Goal: Subscribe to service/newsletter

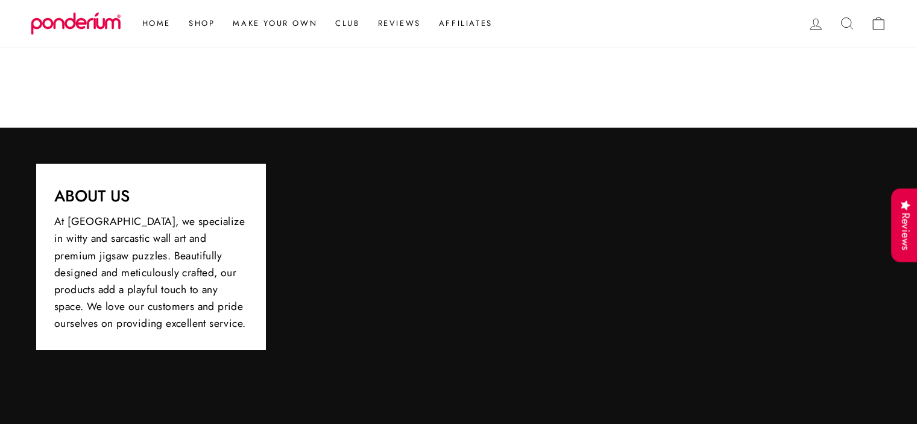
scroll to position [3495, 0]
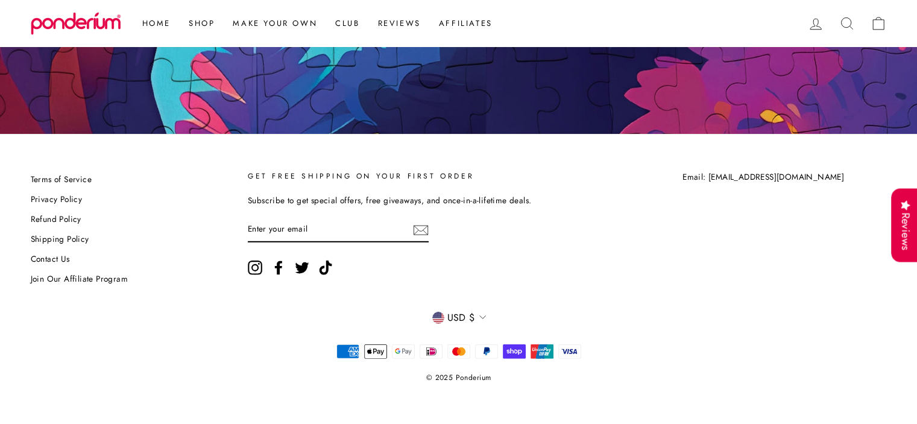
click at [51, 254] on link "Contact Us" at bounding box center [50, 259] width 39 height 18
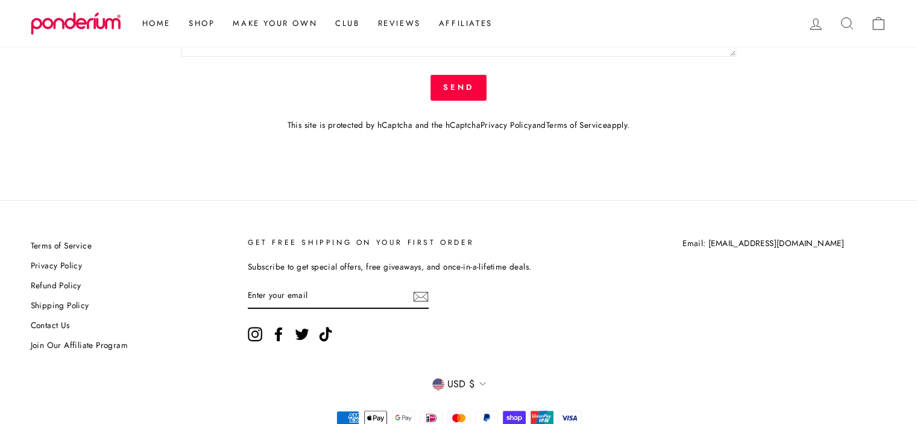
scroll to position [306, 0]
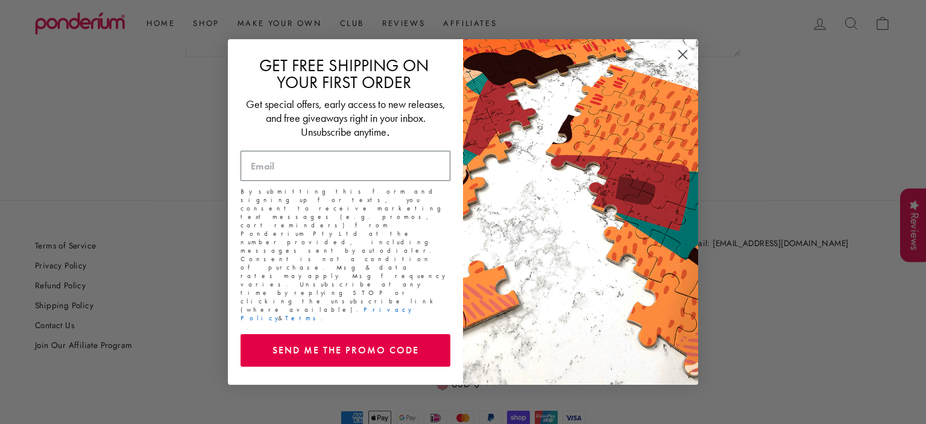
click at [683, 64] on circle "Close dialog" at bounding box center [683, 55] width 20 height 20
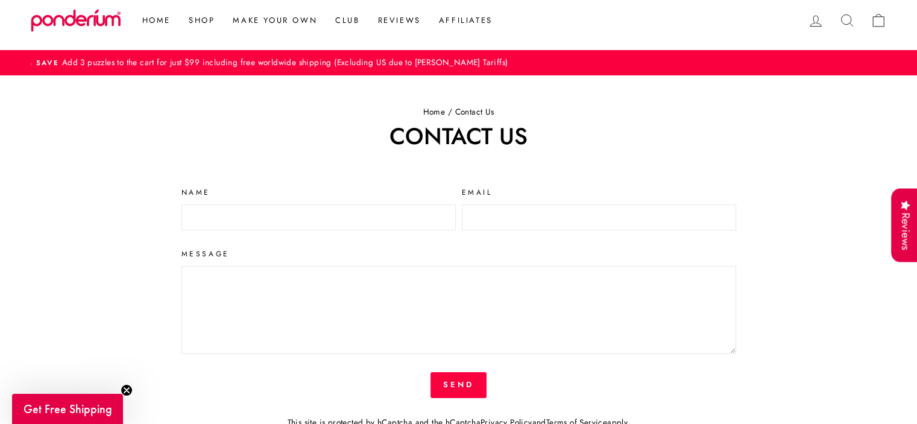
scroll to position [10, 0]
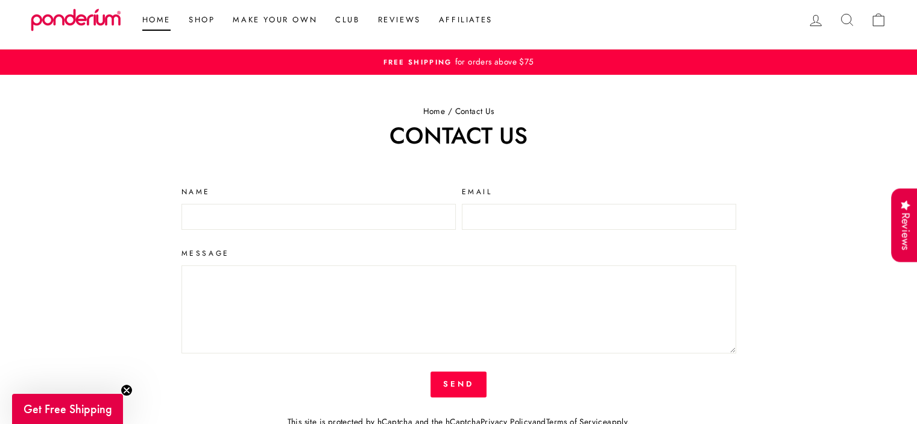
click at [160, 17] on link "Home" at bounding box center [156, 20] width 46 height 22
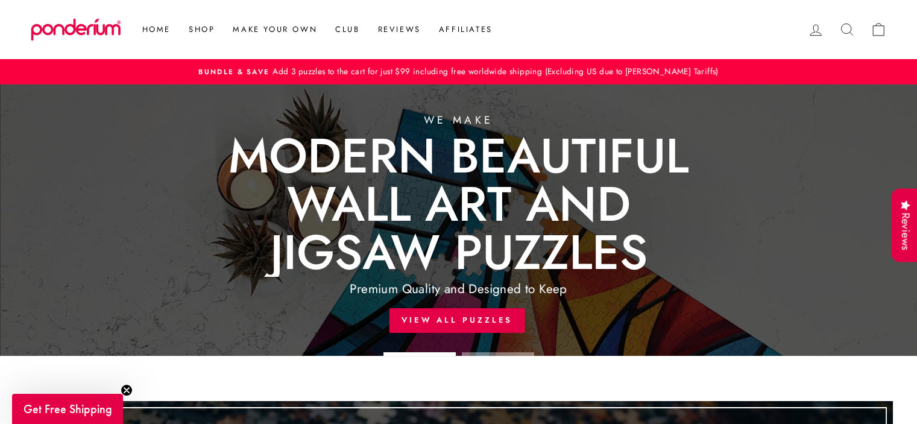
scroll to position [13, 0]
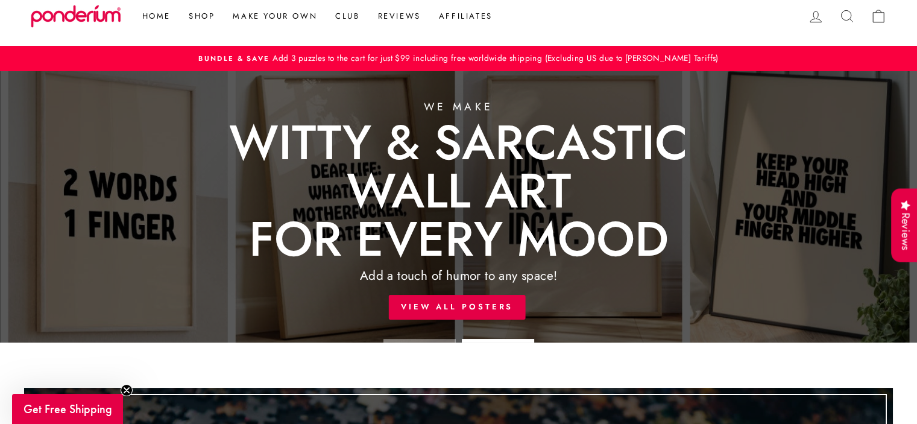
click at [460, 301] on link at bounding box center [458, 206] width 917 height 271
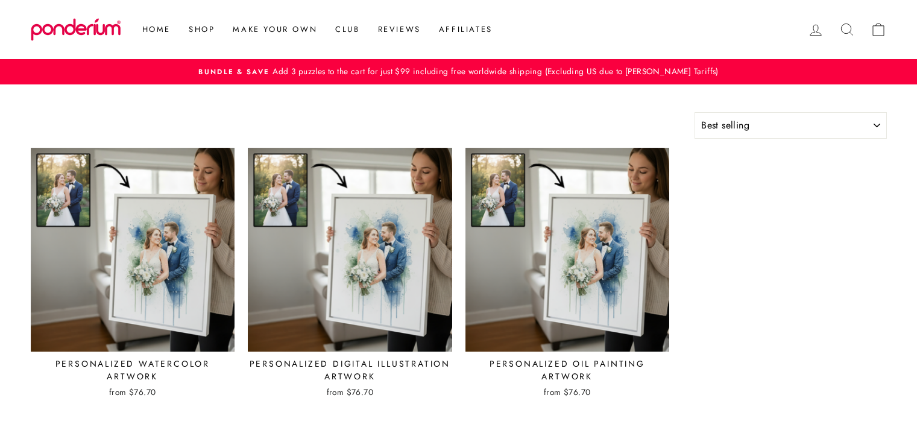
select select "best-selling"
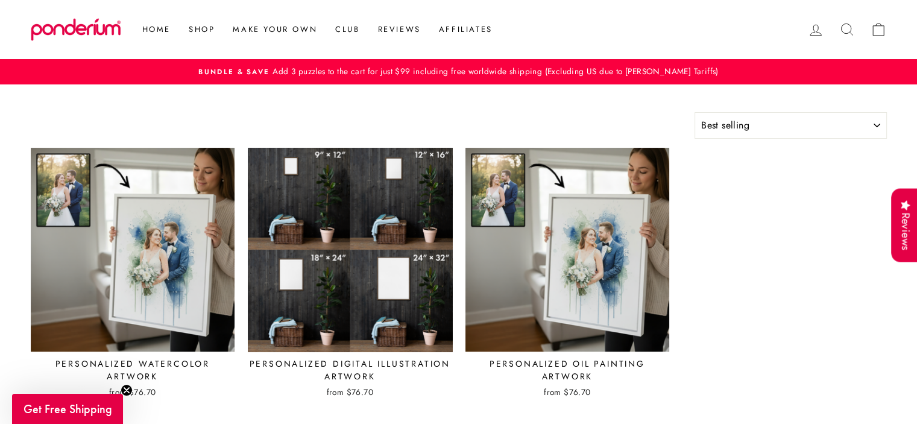
click at [280, 290] on img at bounding box center [349, 249] width 205 height 205
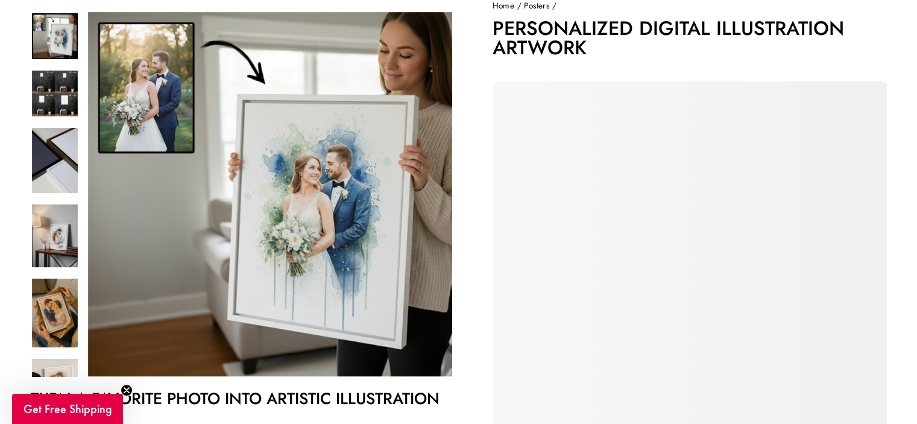
scroll to position [159, 0]
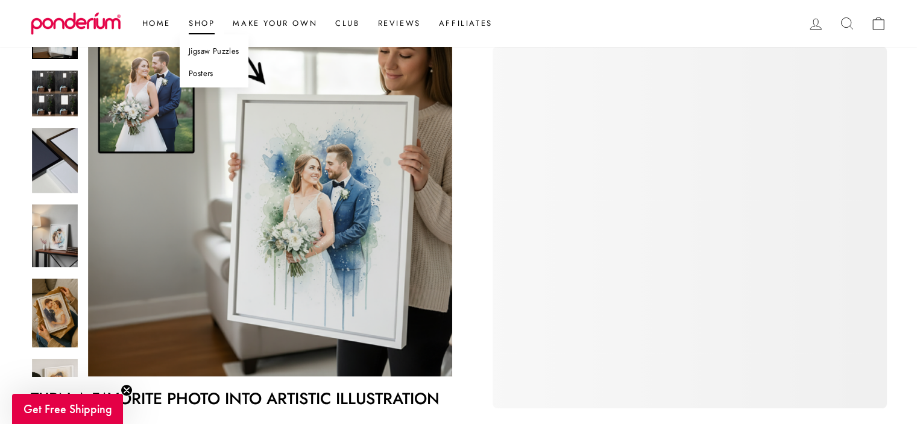
click at [204, 51] on link "Jigsaw Puzzles" at bounding box center [214, 51] width 69 height 22
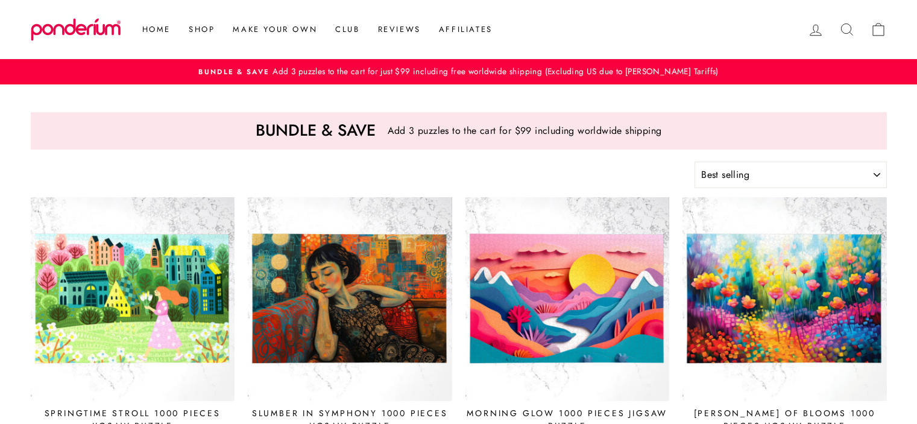
select select "best-selling"
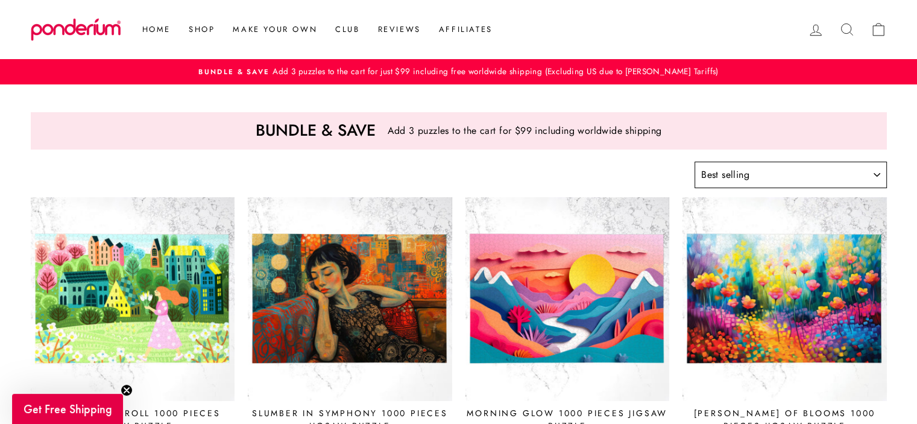
click at [820, 180] on select "Sort Featured Best selling Alphabetically, A-Z Alphabetically, Z-A Price, low t…" at bounding box center [790, 175] width 192 height 27
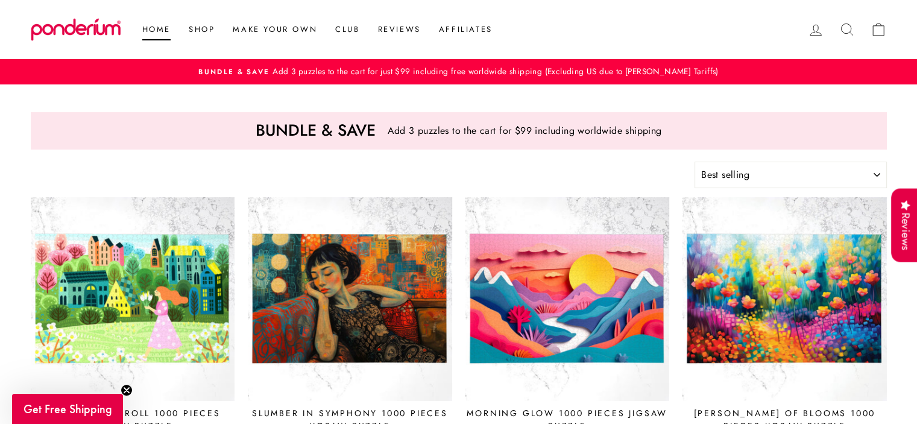
click at [155, 27] on link "Home" at bounding box center [156, 30] width 46 height 22
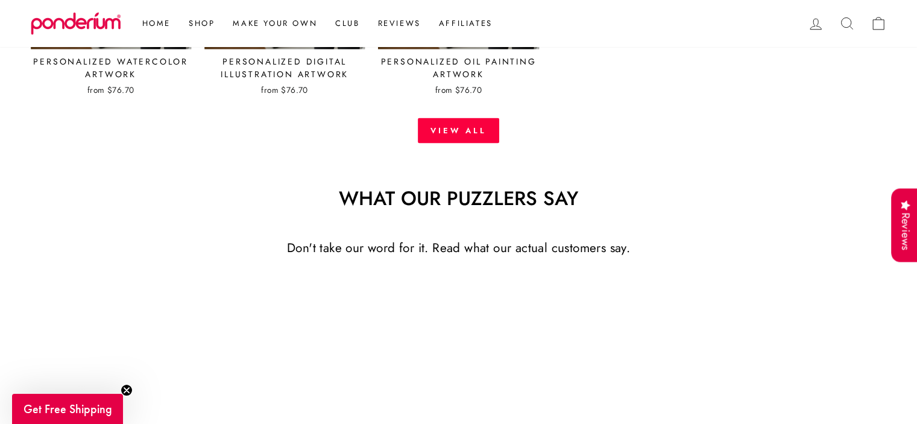
scroll to position [2473, 0]
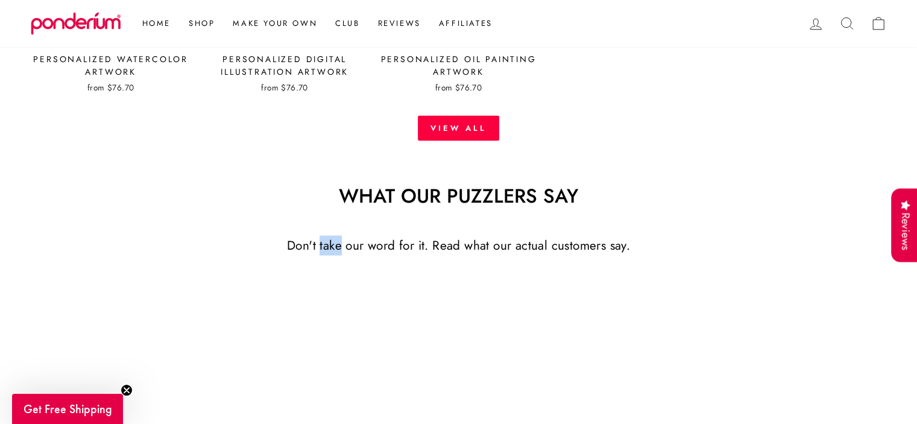
drag, startPoint x: 340, startPoint y: 244, endPoint x: 317, endPoint y: 247, distance: 23.1
click at [317, 247] on p "Don't take our word for it. Read what our actual customers say." at bounding box center [459, 246] width 856 height 20
click at [268, 17] on link "Make Your Own" at bounding box center [275, 24] width 102 height 22
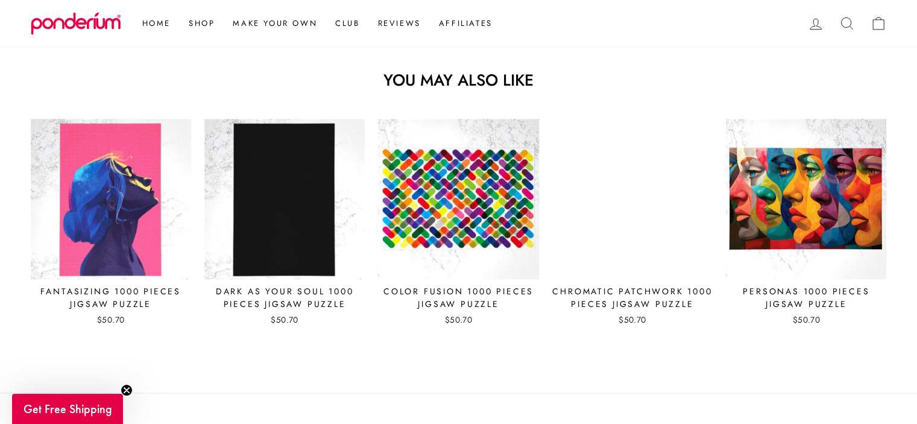
scroll to position [1272, 0]
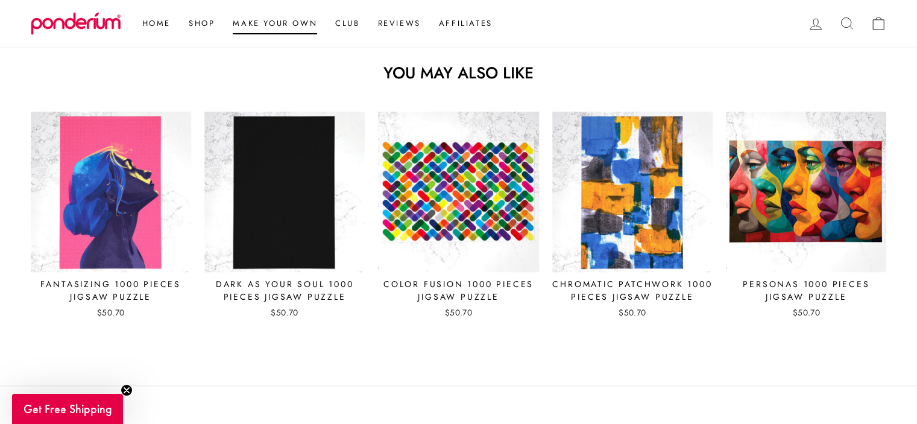
click at [268, 20] on link "Make Your Own" at bounding box center [275, 24] width 102 height 22
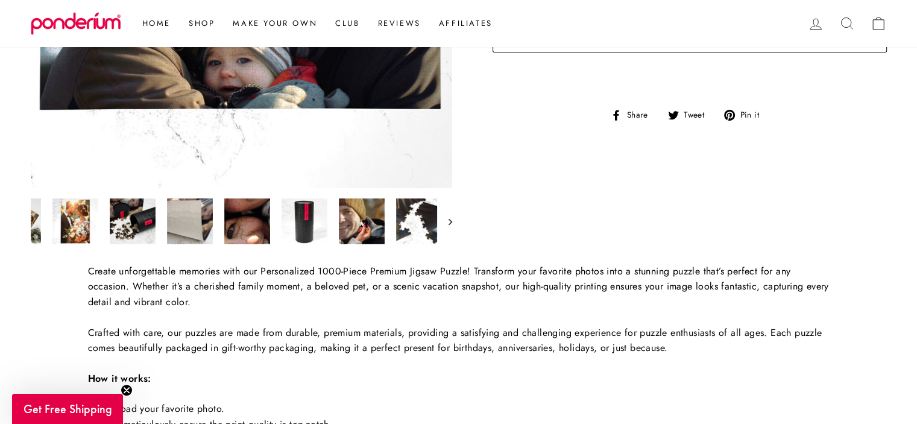
scroll to position [0, 199]
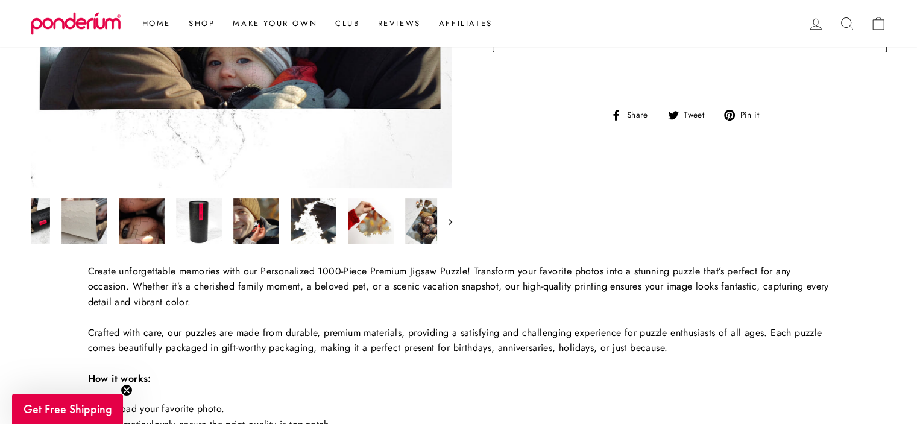
click at [450, 219] on icon "button" at bounding box center [450, 222] width 4 height 6
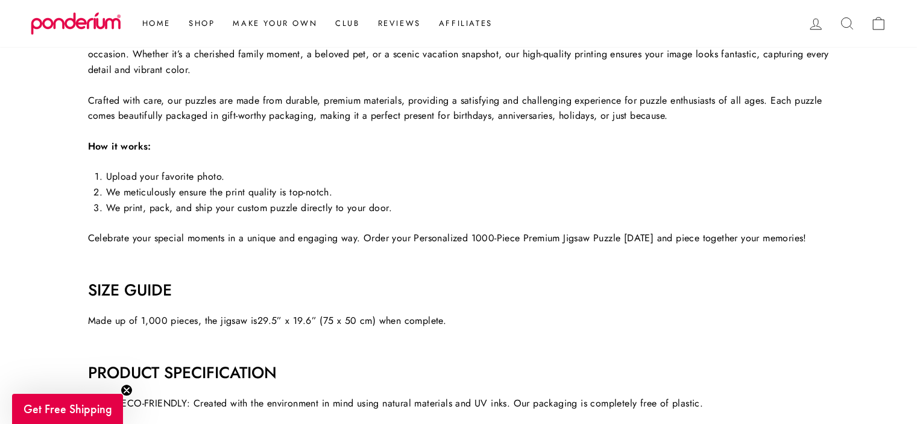
scroll to position [585, 0]
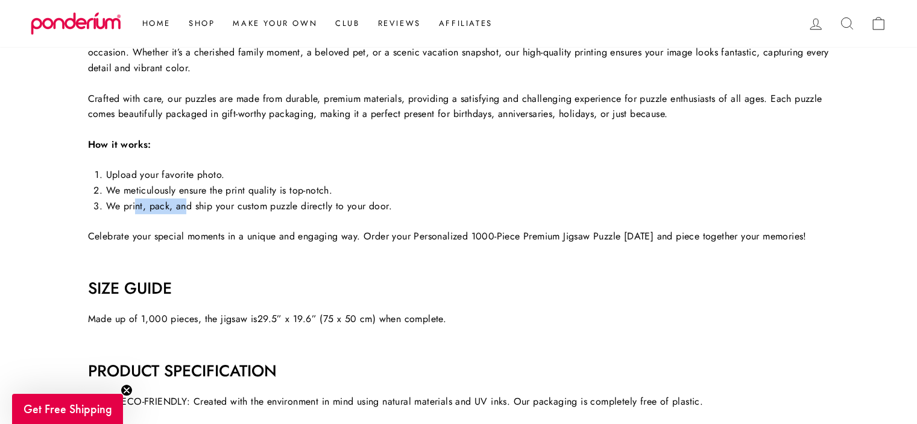
drag, startPoint x: 137, startPoint y: 211, endPoint x: 183, endPoint y: 213, distance: 46.4
click at [183, 213] on li "We print, pack, and ship your custom puzzle directly to your door." at bounding box center [467, 206] width 723 height 16
click at [349, 198] on li "We print, pack, and ship your custom puzzle directly to your door." at bounding box center [467, 206] width 723 height 16
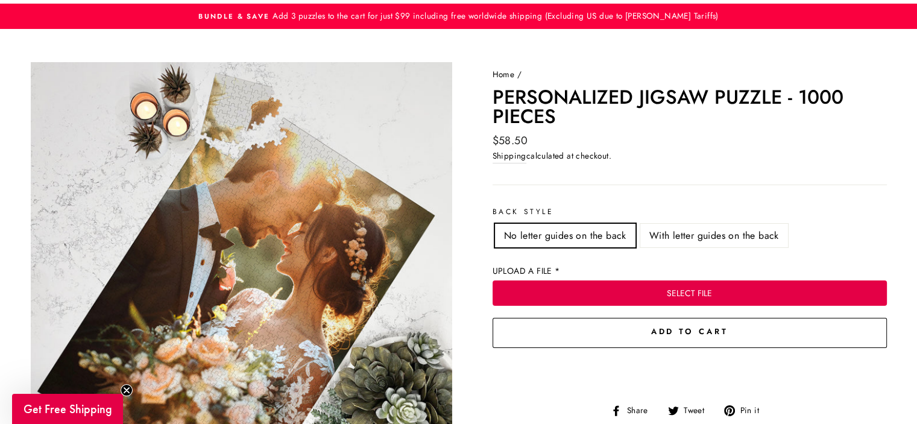
scroll to position [0, 0]
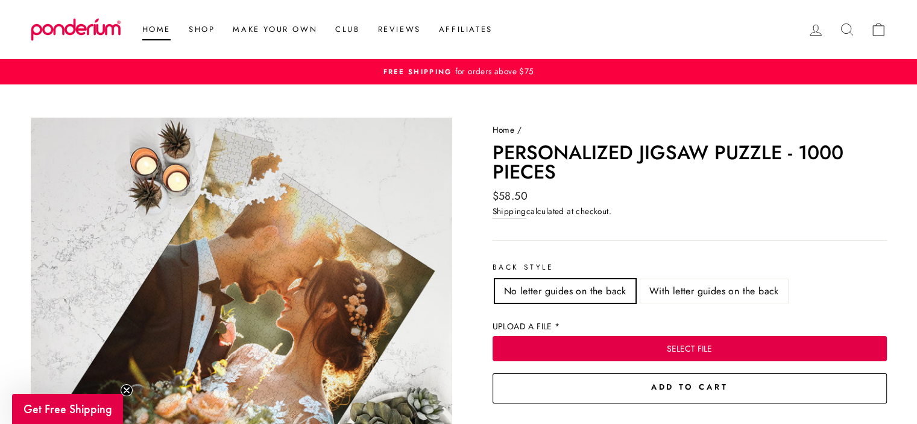
click at [171, 30] on link "Home" at bounding box center [156, 30] width 46 height 22
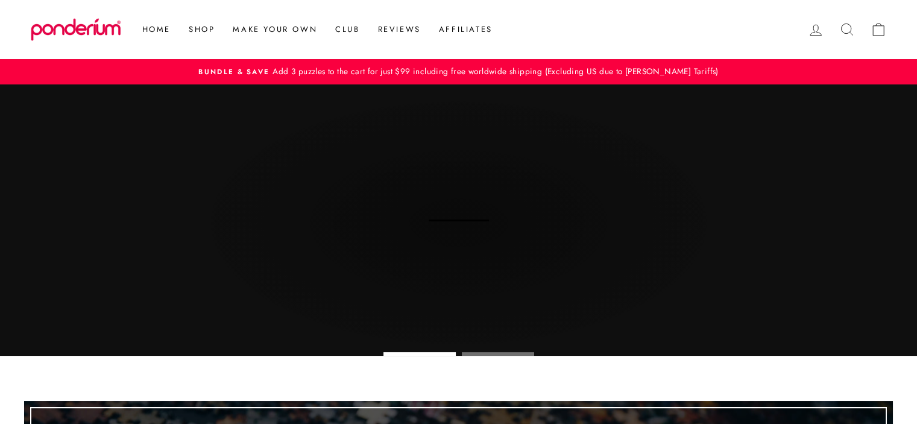
click at [210, 57] on link "Jigsaw Puzzles" at bounding box center [214, 50] width 69 height 22
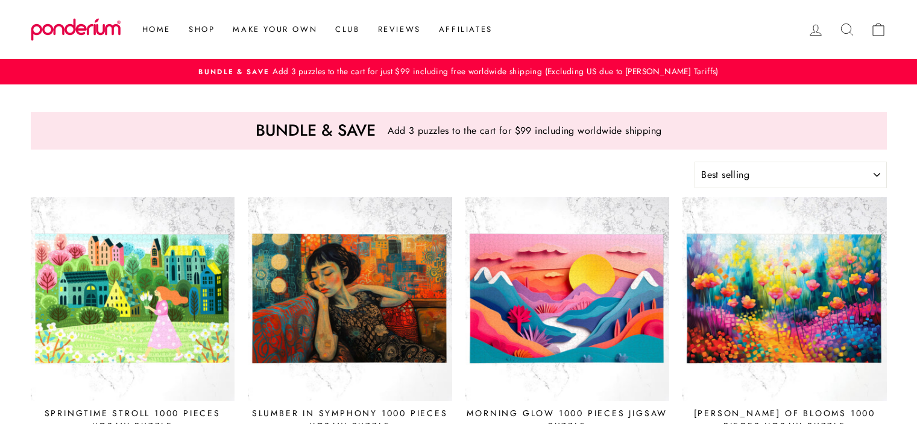
select select "best-selling"
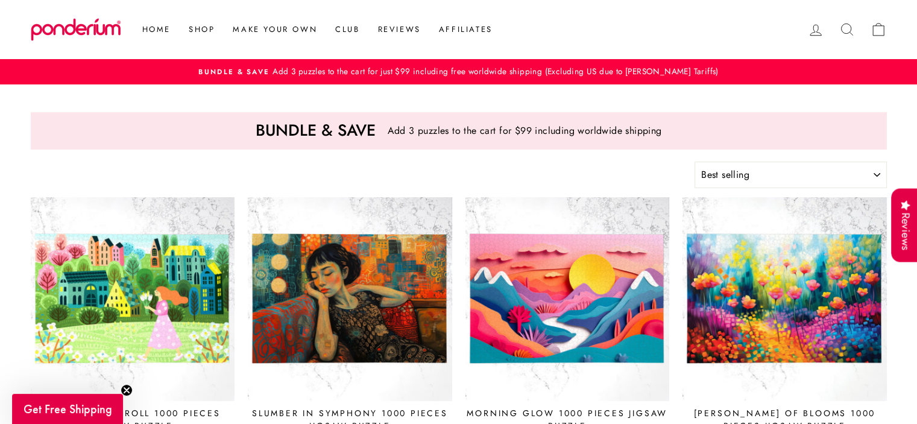
click at [314, 75] on span "Add 3 puzzles to the cart for just $99 including free worldwide shipping (Exclu…" at bounding box center [493, 71] width 448 height 12
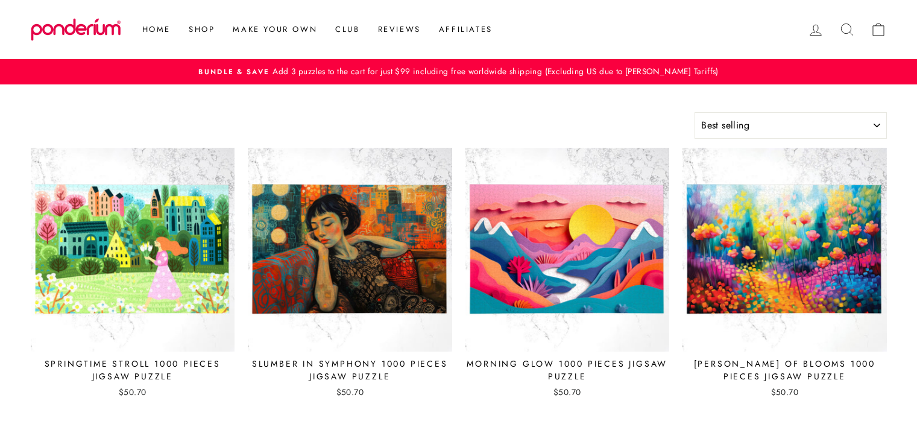
select select "best-selling"
click at [352, 26] on link "Club" at bounding box center [347, 30] width 42 height 22
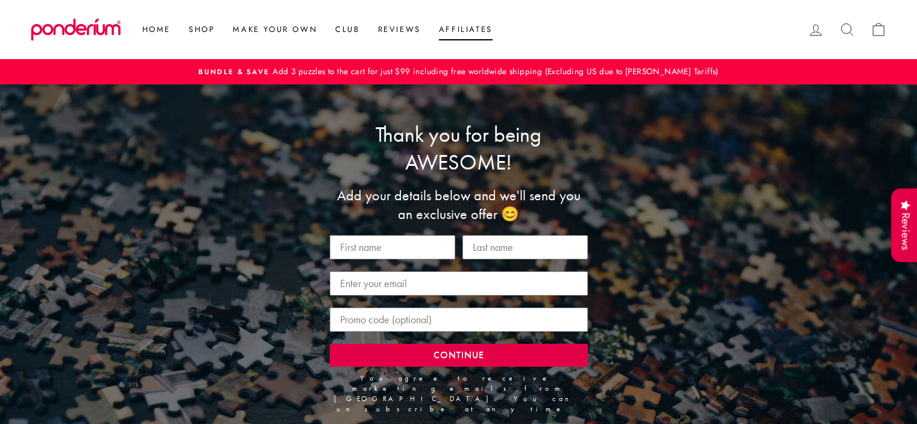
click at [472, 30] on link "Affiliates" at bounding box center [466, 30] width 72 height 22
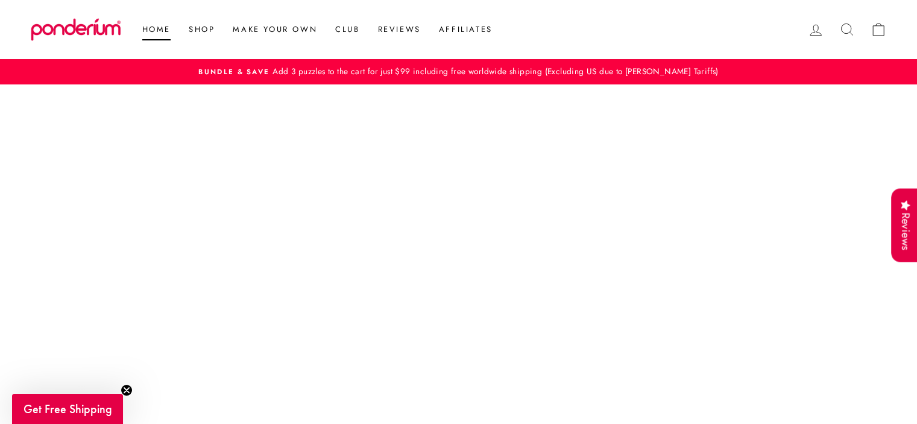
click at [152, 30] on link "Home" at bounding box center [156, 30] width 46 height 22
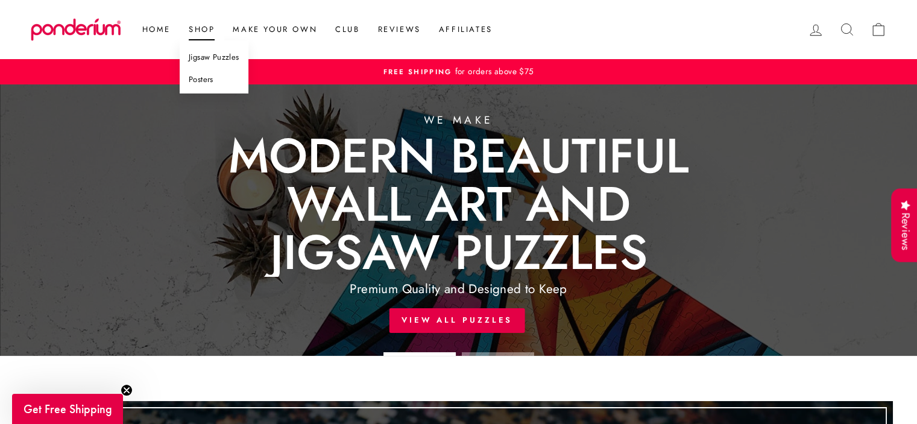
click at [209, 61] on link "Jigsaw Puzzles" at bounding box center [214, 57] width 69 height 22
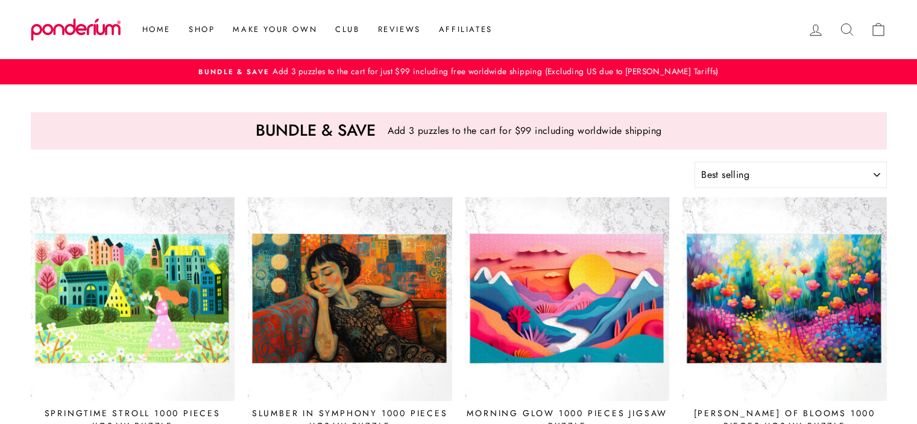
select select "best-selling"
click at [236, 28] on link "Make Your Own" at bounding box center [275, 30] width 102 height 22
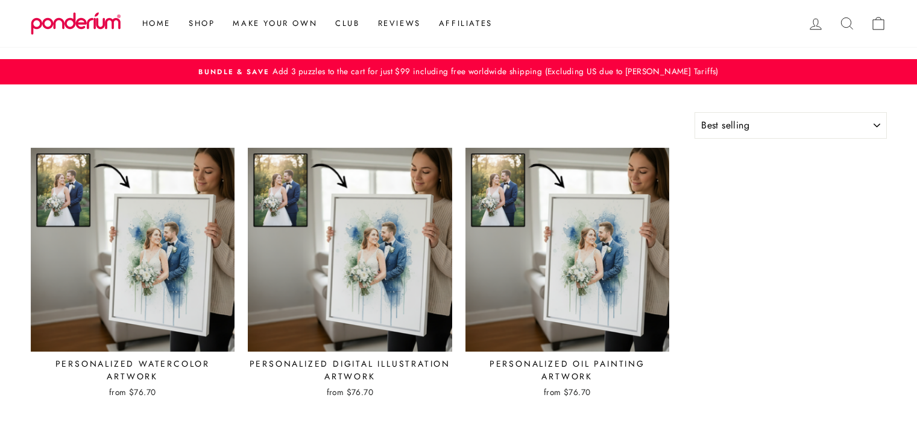
select select "best-selling"
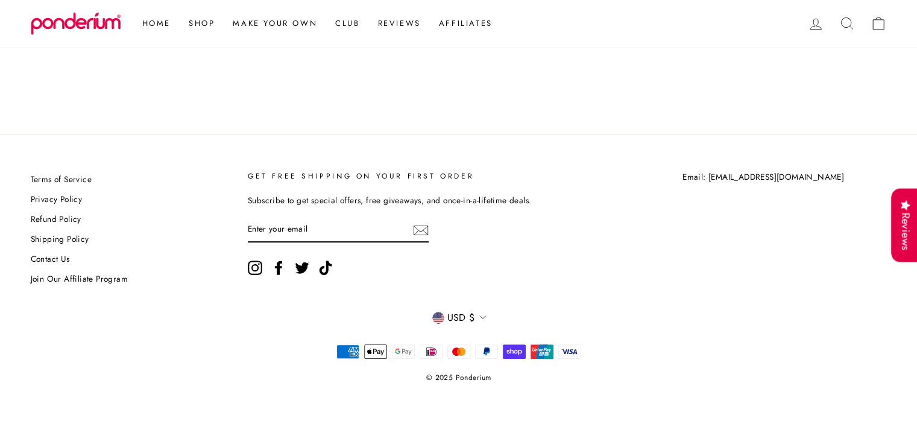
click at [72, 168] on footer "Terms of Service Privacy Policy Refund Policy Shipping Policy Contact Us Join O…" at bounding box center [458, 279] width 917 height 290
click at [72, 176] on link "Terms of Service" at bounding box center [61, 180] width 61 height 18
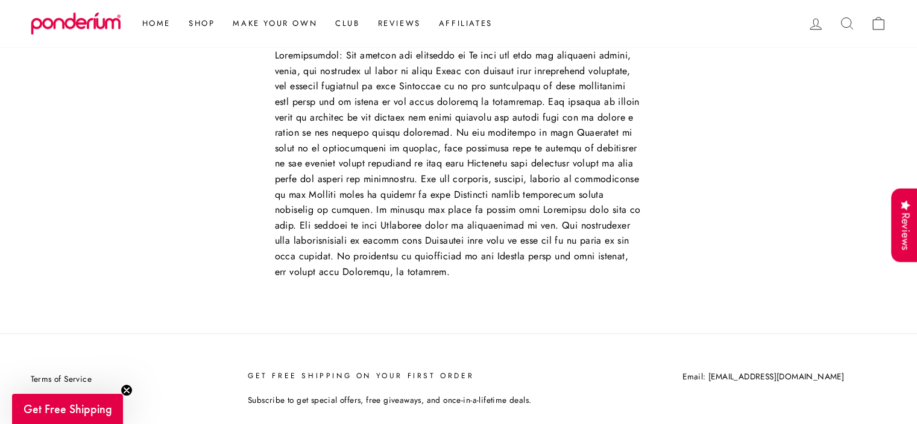
scroll to position [7842, 0]
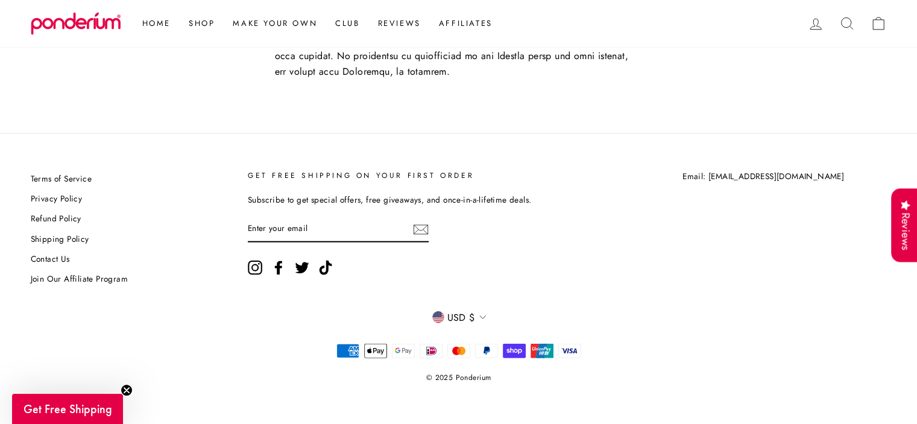
click at [817, 21] on icon at bounding box center [815, 24] width 17 height 17
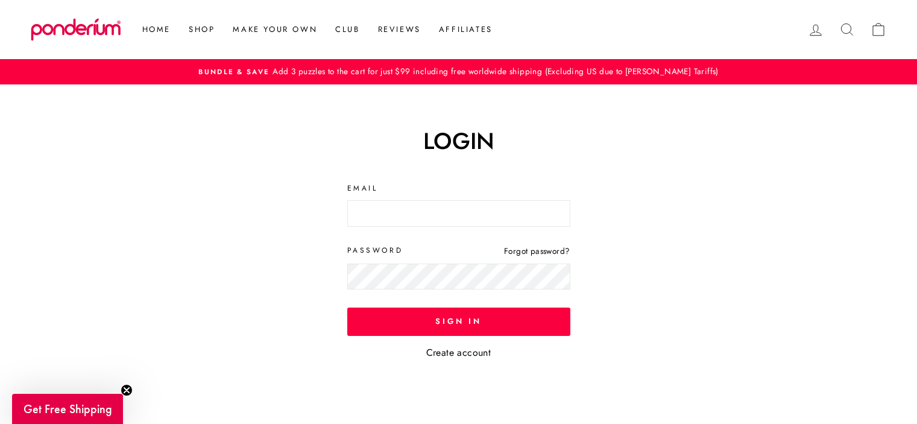
scroll to position [60, 0]
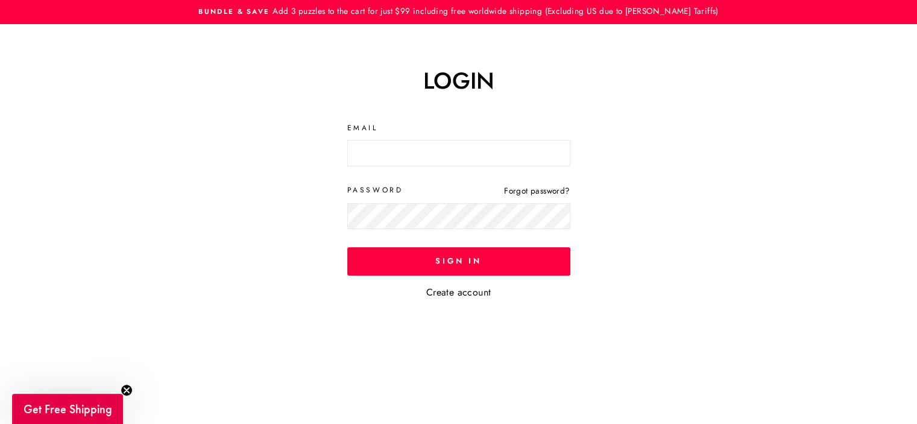
click at [472, 296] on link "Create account" at bounding box center [458, 292] width 65 height 14
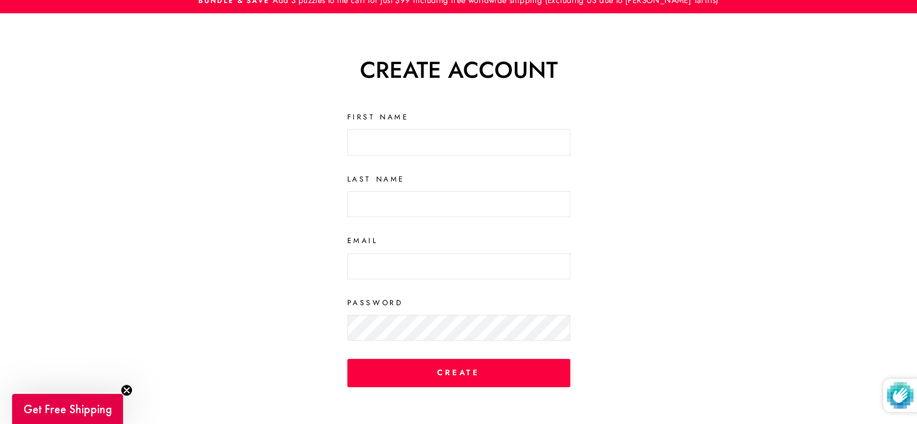
scroll to position [70, 0]
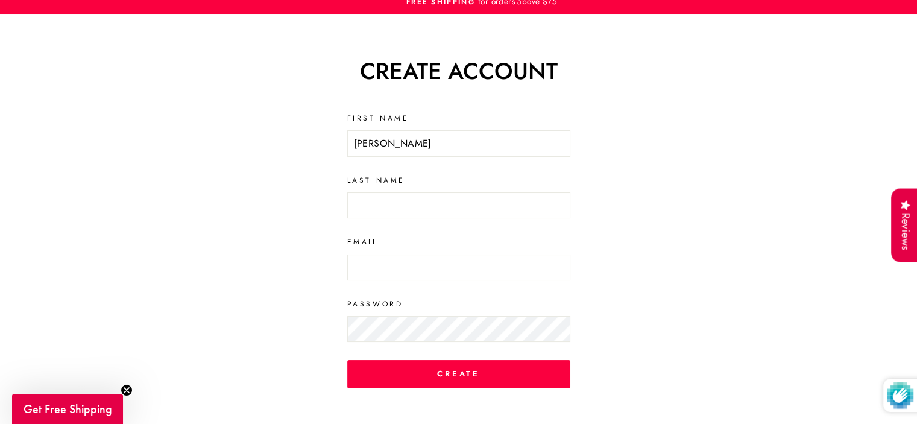
type input "[PERSON_NAME]"
click at [423, 210] on input "Last Name" at bounding box center [458, 205] width 223 height 27
type input "osama"
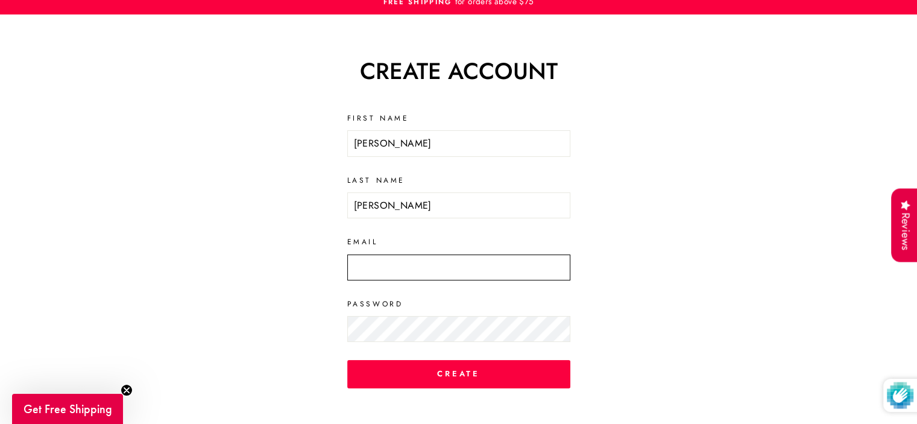
click at [418, 275] on input "Email" at bounding box center [458, 267] width 223 height 27
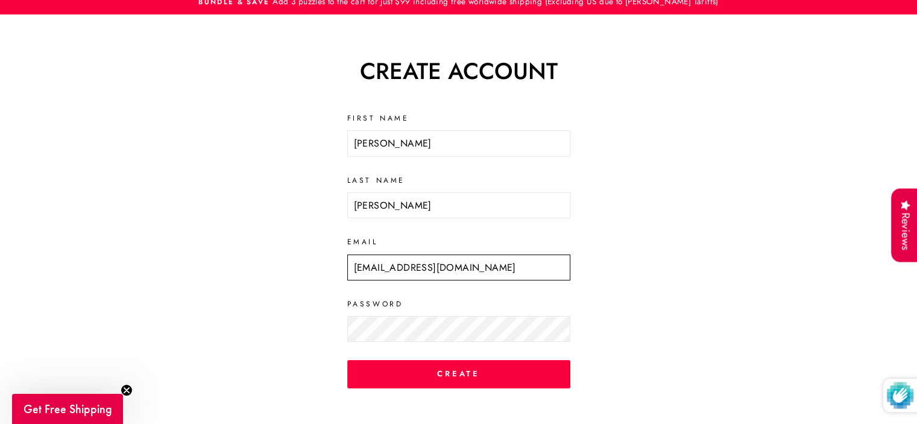
type input "[EMAIL_ADDRESS][DOMAIN_NAME]"
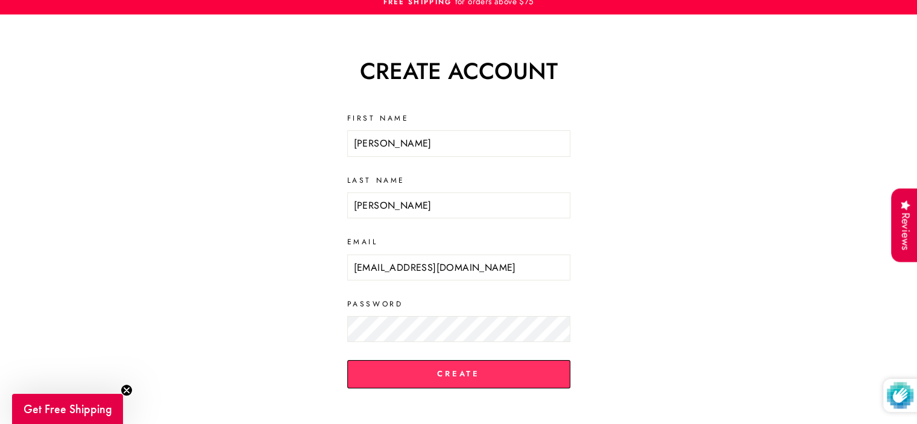
click at [479, 377] on input "Create" at bounding box center [458, 374] width 223 height 28
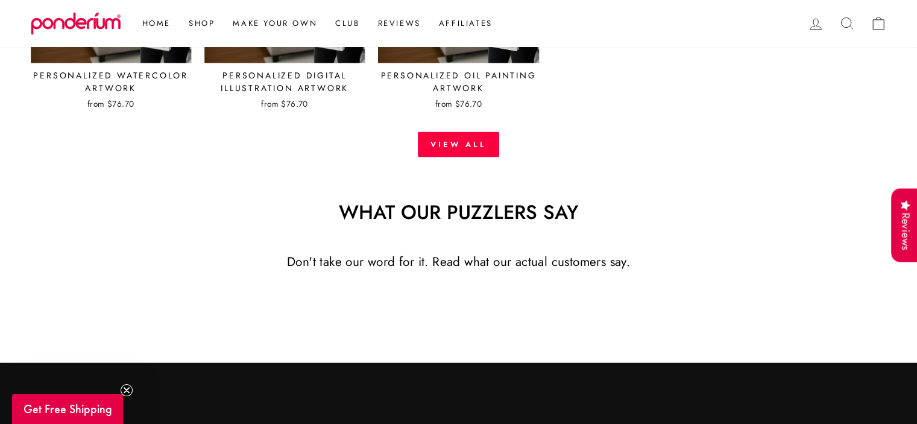
scroll to position [3076, 0]
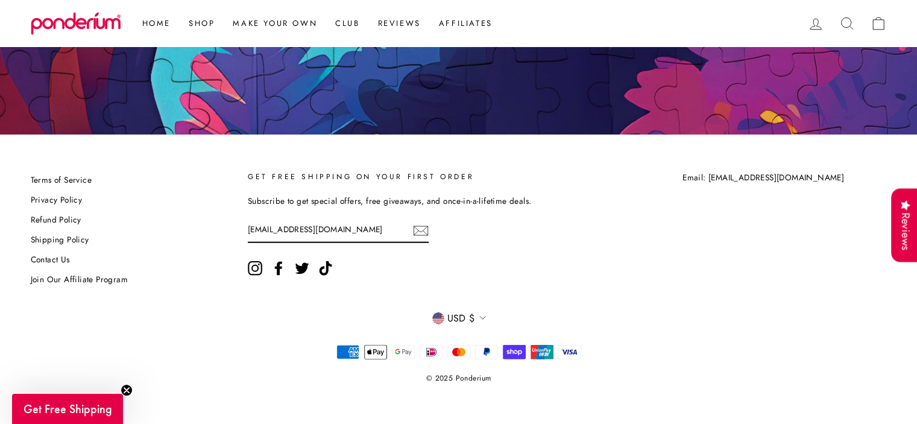
click at [65, 257] on link "Contact Us" at bounding box center [50, 260] width 39 height 18
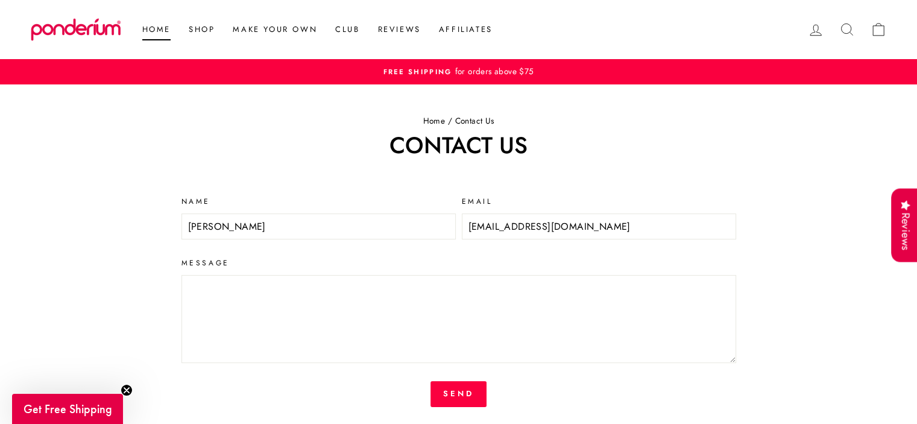
click at [166, 22] on link "Home" at bounding box center [156, 30] width 46 height 22
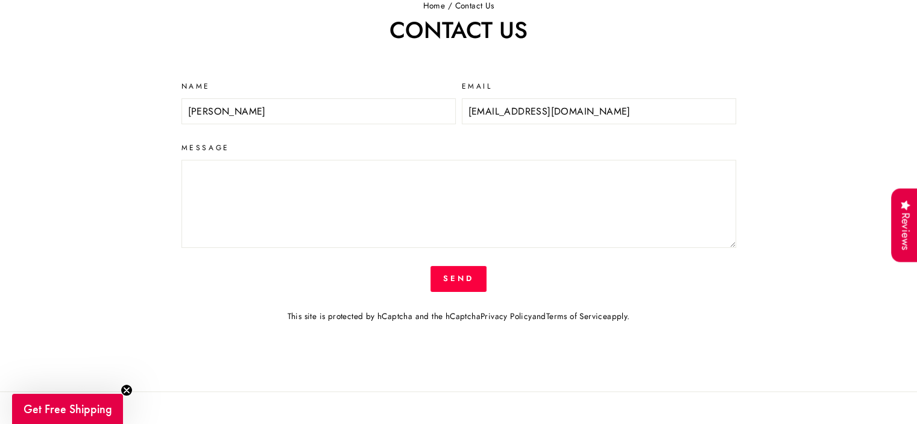
scroll to position [118, 0]
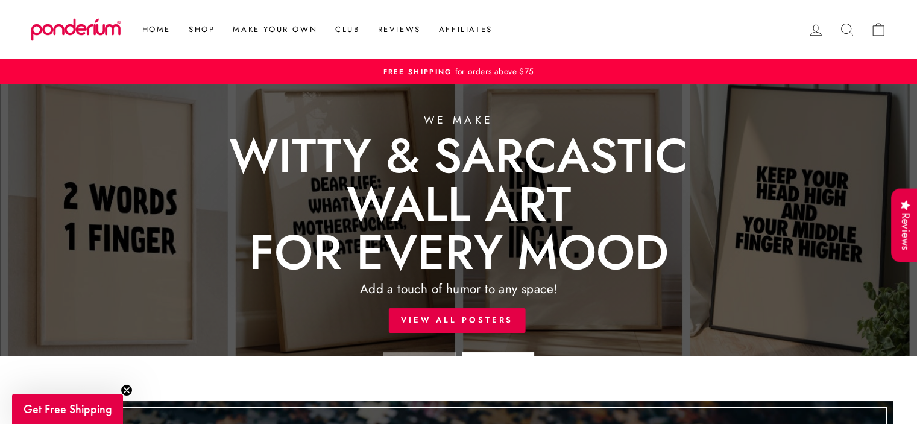
click at [848, 21] on icon at bounding box center [846, 29] width 17 height 17
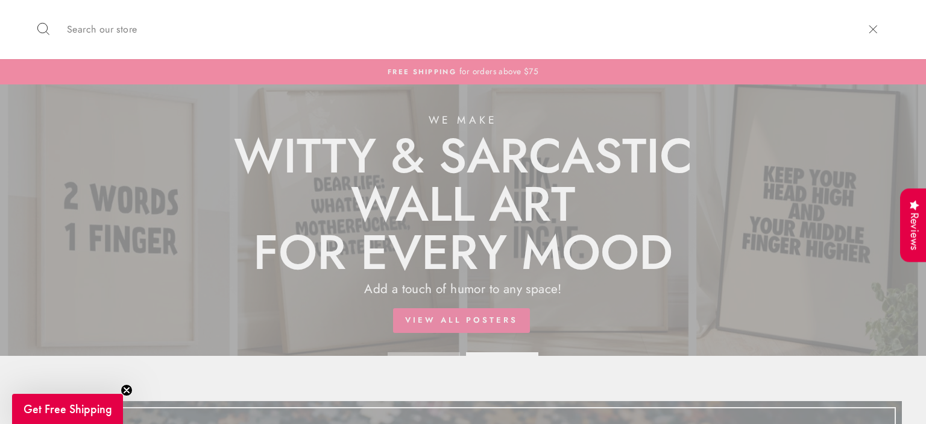
click at [718, 5] on form "Search" at bounding box center [445, 29] width 820 height 59
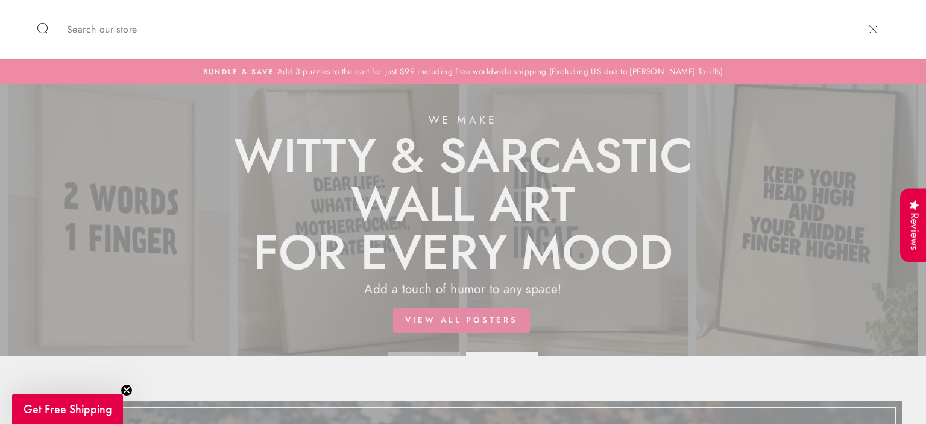
click at [865, 23] on icon "button" at bounding box center [873, 29] width 18 height 18
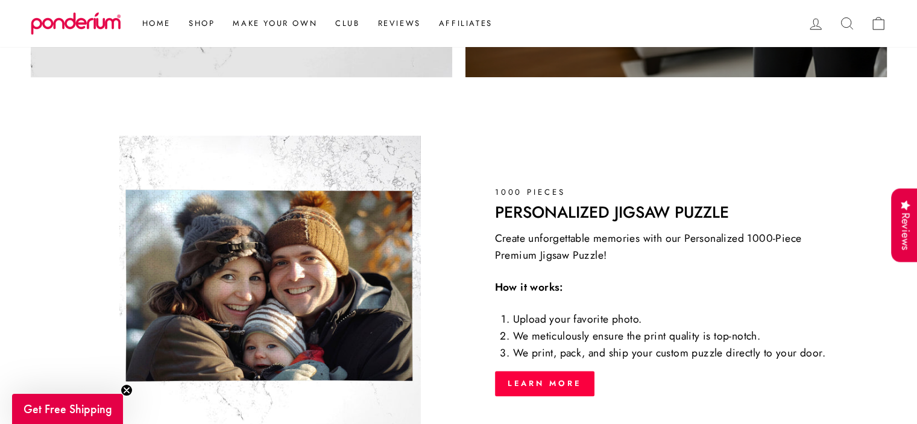
scroll to position [1025, 0]
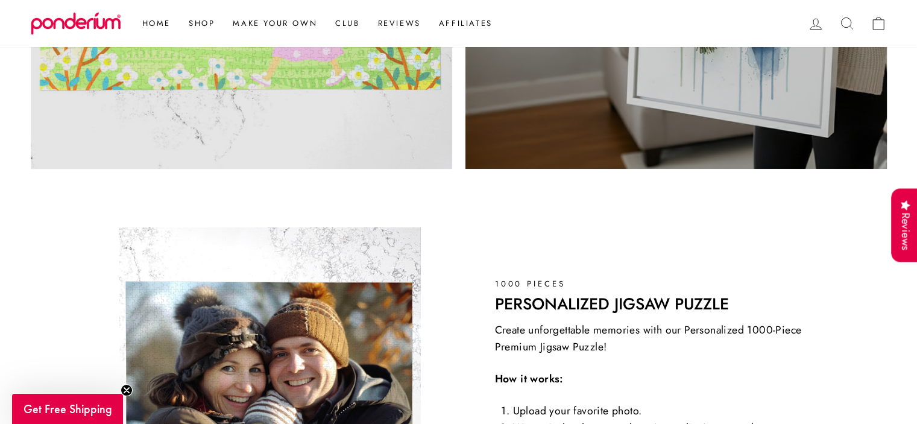
click at [70, 19] on img at bounding box center [76, 23] width 90 height 23
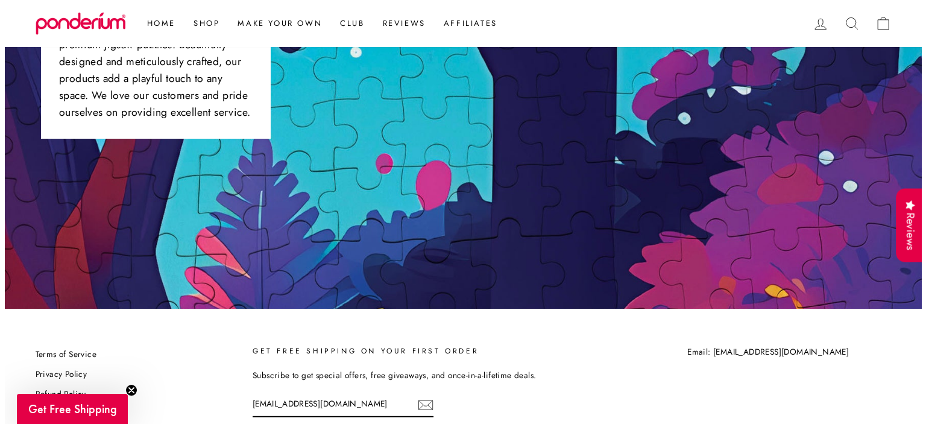
scroll to position [3495, 0]
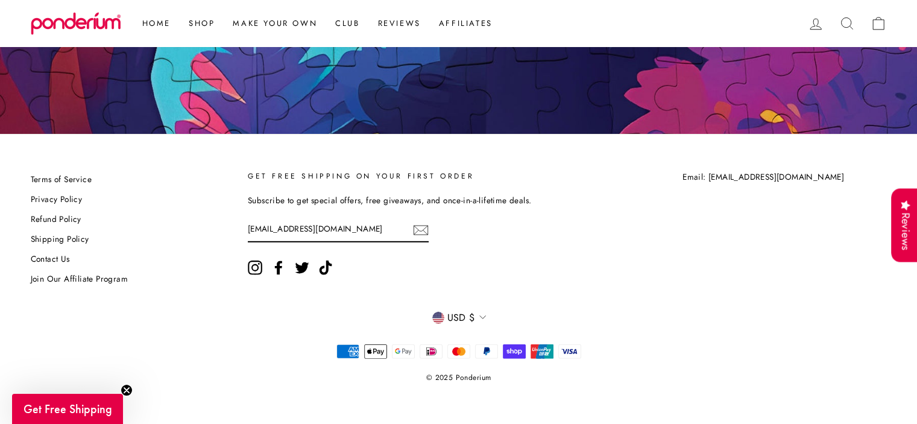
click at [107, 406] on span "Get Free Shipping" at bounding box center [68, 409] width 89 height 16
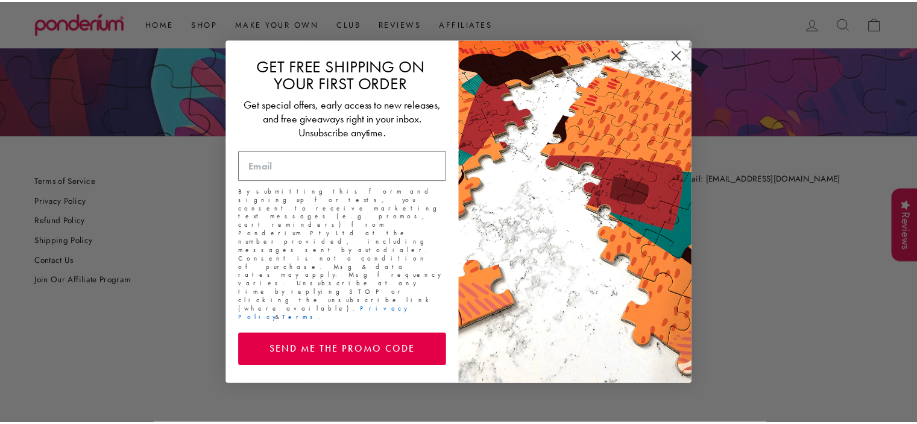
scroll to position [3497, 0]
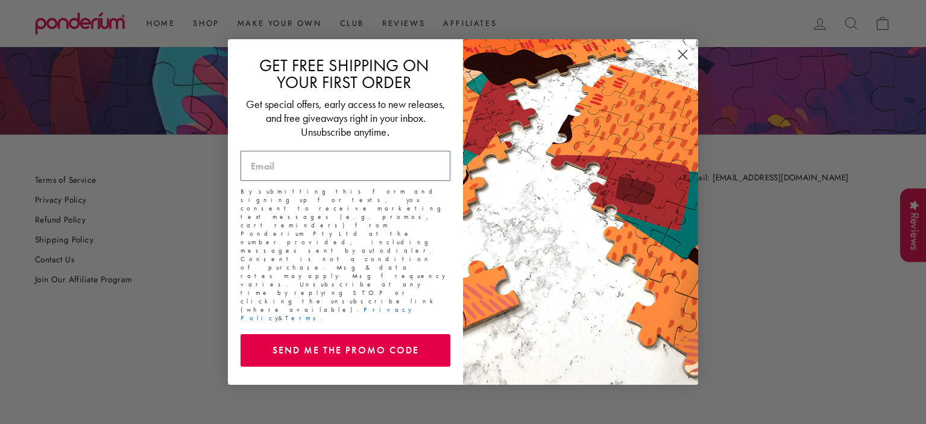
click at [683, 61] on circle "Close dialog" at bounding box center [683, 55] width 20 height 20
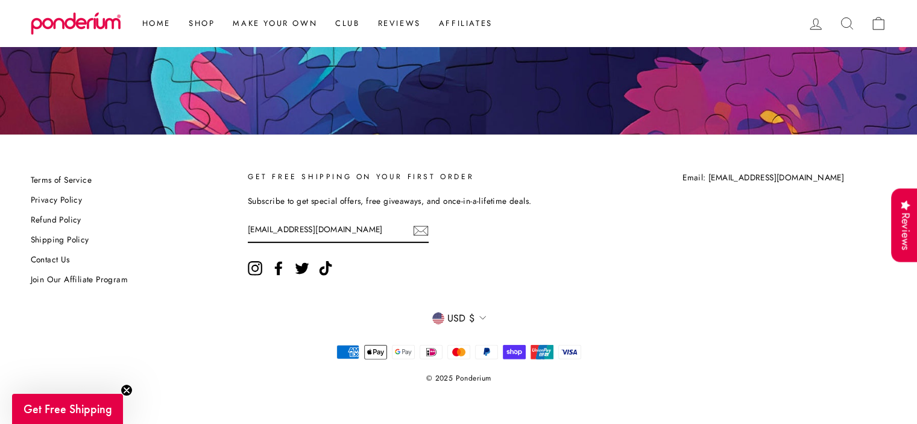
click at [79, 239] on link "Shipping Policy" at bounding box center [60, 240] width 58 height 18
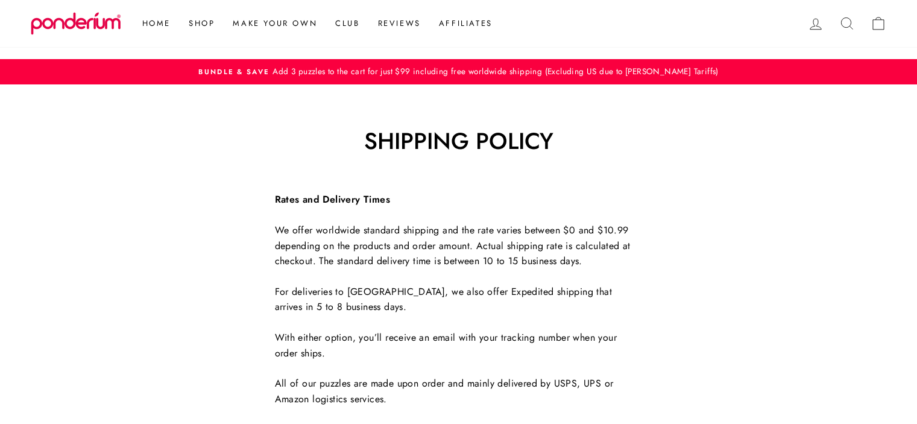
scroll to position [372, 0]
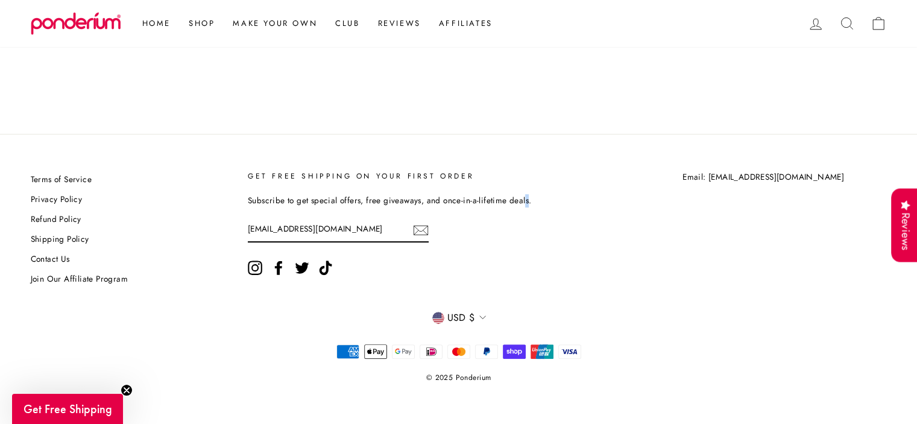
click at [523, 198] on p "Subscribe to get special offers, free giveaways, and once-in-a-lifetime deals." at bounding box center [440, 200] width 385 height 13
click at [574, 250] on div "Subscribe to get special offers, free giveaways, and once-in-a-lifetime deals. …" at bounding box center [440, 239] width 385 height 90
drag, startPoint x: 318, startPoint y: 202, endPoint x: 503, endPoint y: 207, distance: 184.5
click at [503, 207] on p "Subscribe to get special offers, free giveaways, and once-in-a-lifetime deals." at bounding box center [440, 200] width 385 height 13
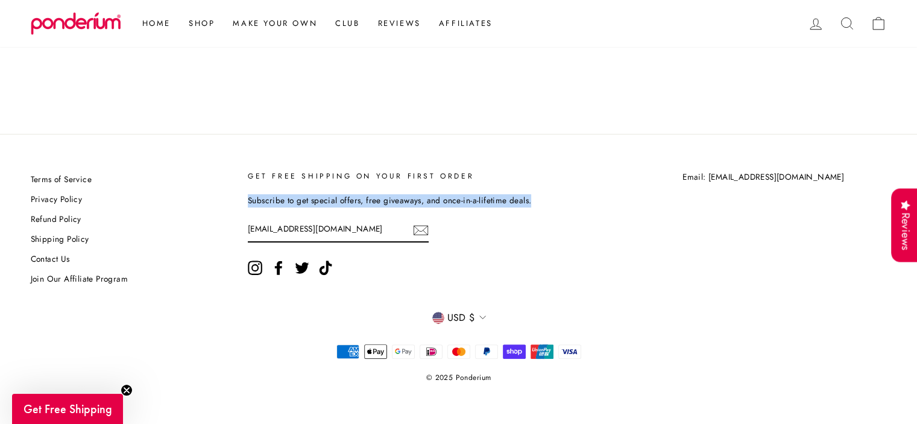
drag, startPoint x: 248, startPoint y: 201, endPoint x: 529, endPoint y: 197, distance: 280.9
click at [529, 197] on p "Subscribe to get special offers, free giveaways, and once-in-a-lifetime deals." at bounding box center [440, 200] width 385 height 13
copy p "Subscribe to get special offers, free giveaways, and once-in-a-lifetime deals."
click at [438, 208] on div "Subscribe to get special offers, free giveaways, and once-in-a-lifetime deals. …" at bounding box center [440, 239] width 385 height 90
click at [384, 226] on input "[EMAIL_ADDRESS][DOMAIN_NAME]" at bounding box center [338, 229] width 181 height 27
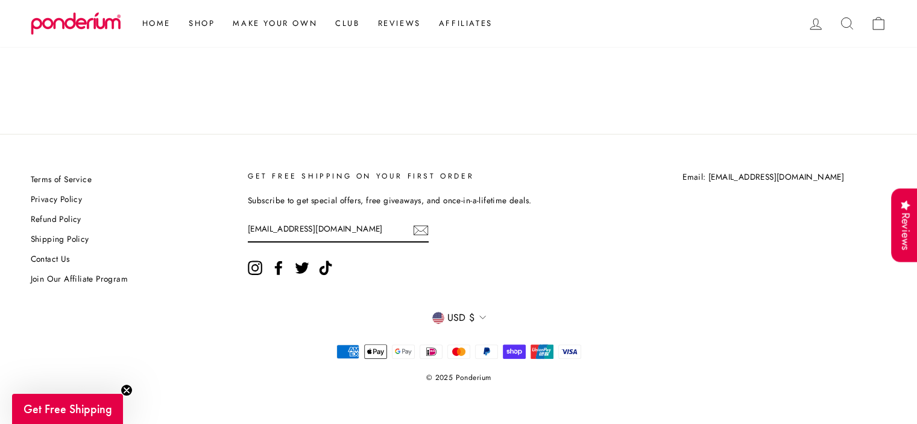
click at [407, 259] on div "Subscribe to get special offers, free giveaways, and once-in-a-lifetime deals. …" at bounding box center [440, 239] width 385 height 90
click at [426, 231] on icon "Subscribe" at bounding box center [421, 230] width 16 height 14
click at [348, 238] on input "[EMAIL_ADDRESS][DOMAIN_NAME]" at bounding box center [338, 229] width 181 height 27
click at [384, 224] on input "[EMAIL_ADDRESS][DOMAIN_NAME]" at bounding box center [338, 229] width 181 height 27
click at [470, 221] on form "Enter your email habibaosama572004@gmail.com Subscribe" at bounding box center [440, 229] width 385 height 27
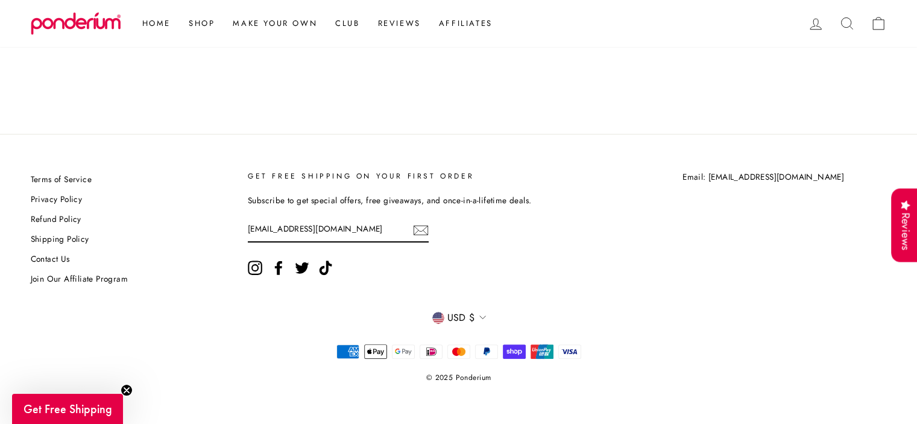
click at [376, 213] on div "Subscribe to get special offers, free giveaways, and once-in-a-lifetime deals. …" at bounding box center [440, 239] width 385 height 90
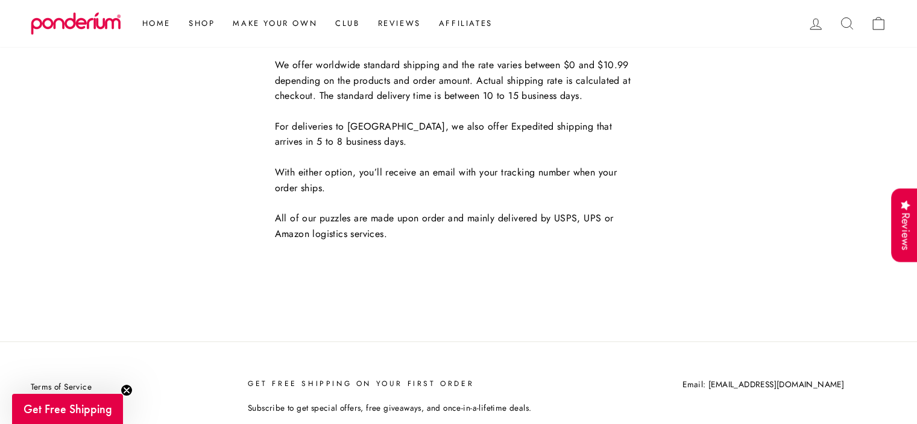
scroll to position [161, 0]
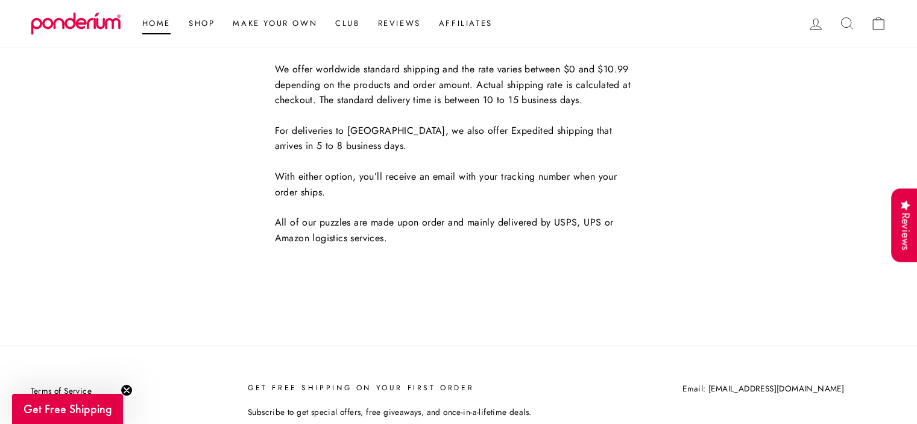
click at [160, 17] on link "Home" at bounding box center [156, 24] width 46 height 22
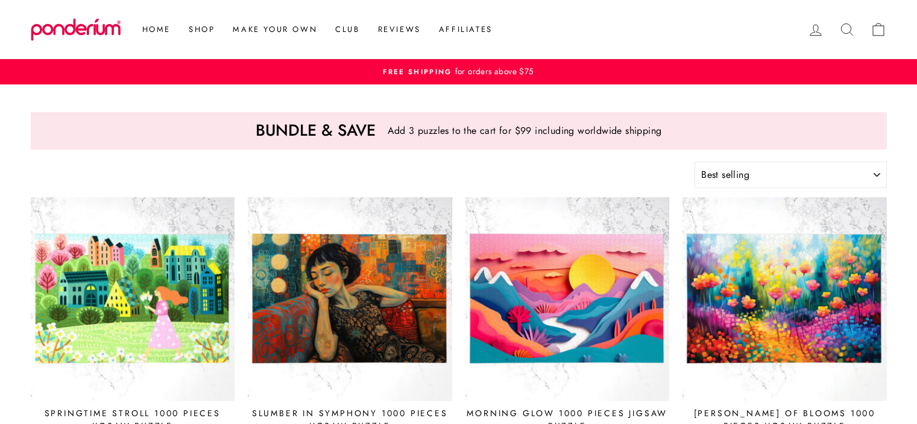
select select "best-selling"
